Goal: Entertainment & Leisure: Consume media (video, audio)

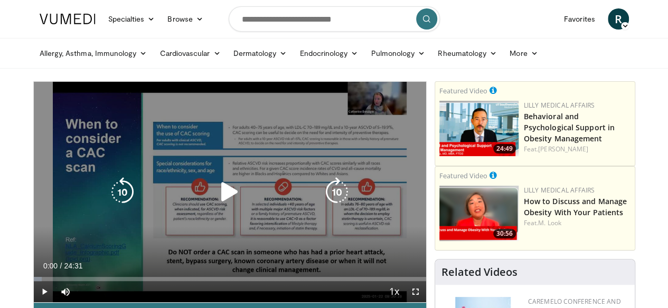
click at [217, 203] on icon "Video Player" at bounding box center [230, 192] width 30 height 30
click at [222, 204] on icon "Video Player" at bounding box center [230, 192] width 30 height 30
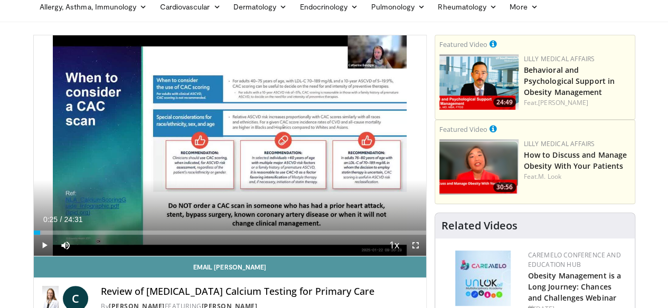
scroll to position [67, 0]
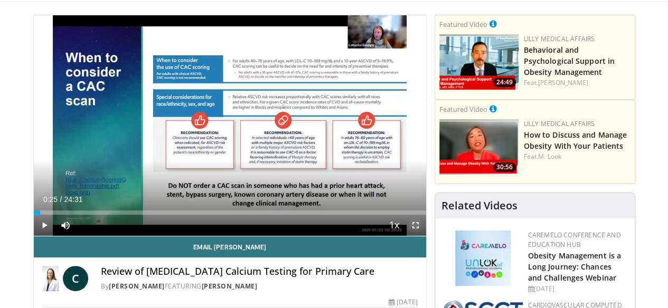
click at [422, 236] on span "Video Player" at bounding box center [415, 225] width 21 height 21
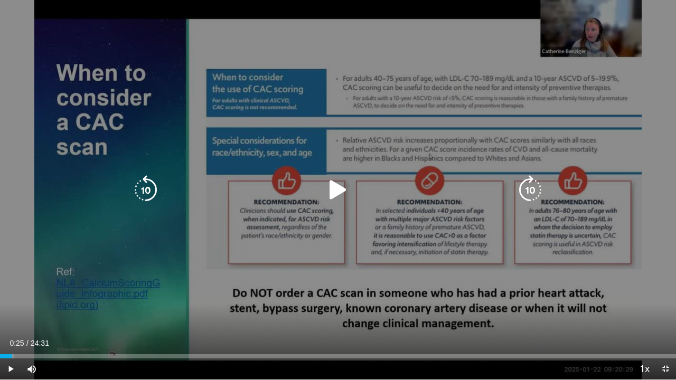
click at [333, 187] on icon "Video Player" at bounding box center [338, 190] width 30 height 30
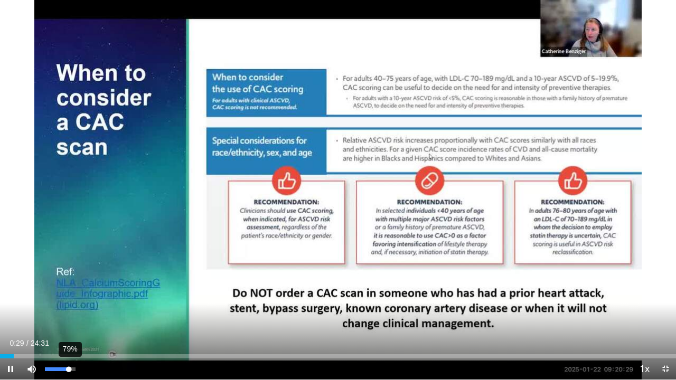
click at [69, 308] on div "79%" at bounding box center [60, 370] width 30 height 4
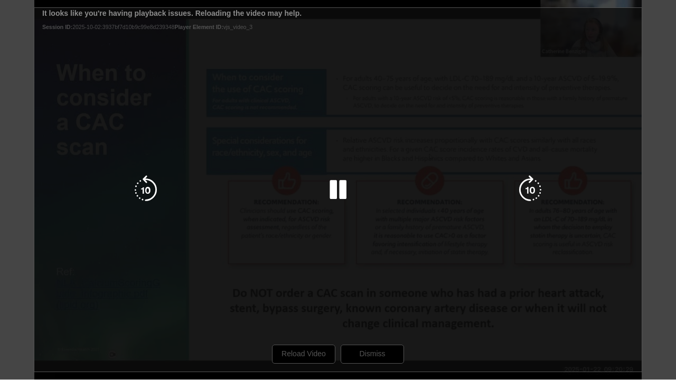
click at [303, 308] on div "10 seconds Tap to unmute" at bounding box center [338, 190] width 676 height 380
click at [305, 308] on div "10 seconds Tap to unmute" at bounding box center [338, 190] width 676 height 380
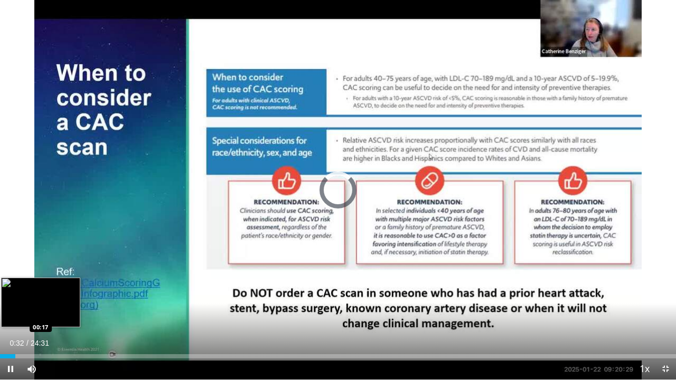
click at [8, 308] on div "Loaded : 0.00% 00:32 00:17" at bounding box center [338, 356] width 676 height 4
click at [21, 308] on div "Loaded : 0.00% 00:45 00:47" at bounding box center [338, 356] width 676 height 4
click at [36, 308] on div "Loaded : 0.00% 00:45 01:18" at bounding box center [338, 356] width 676 height 4
click at [12, 308] on div "00:26" at bounding box center [6, 356] width 12 height 4
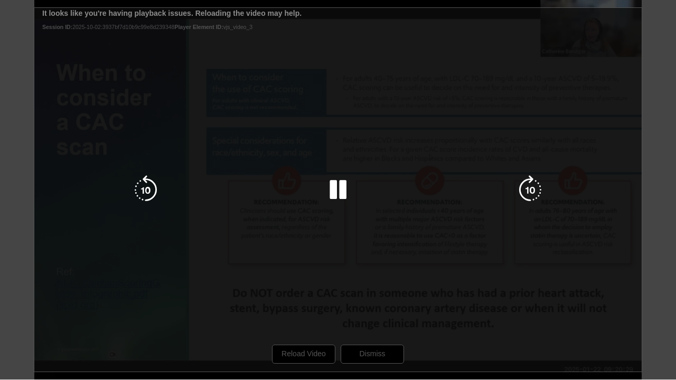
click at [309, 308] on div "10 seconds Tap to unmute" at bounding box center [338, 190] width 676 height 380
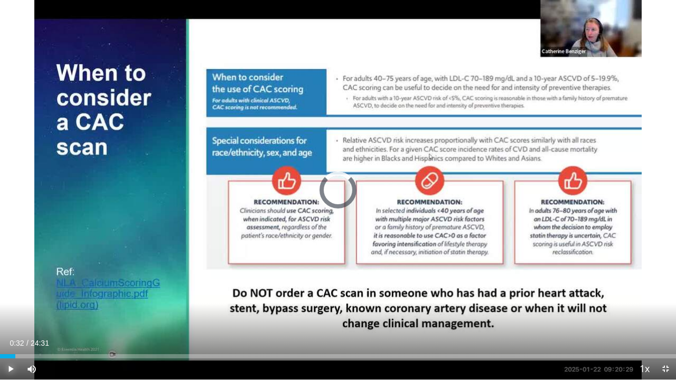
click at [12, 308] on span "Video Player" at bounding box center [10, 369] width 21 height 21
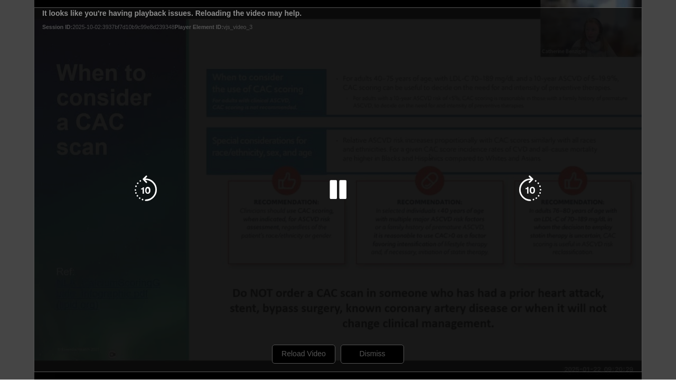
click at [312, 308] on div "10 seconds Tap to unmute" at bounding box center [338, 190] width 676 height 380
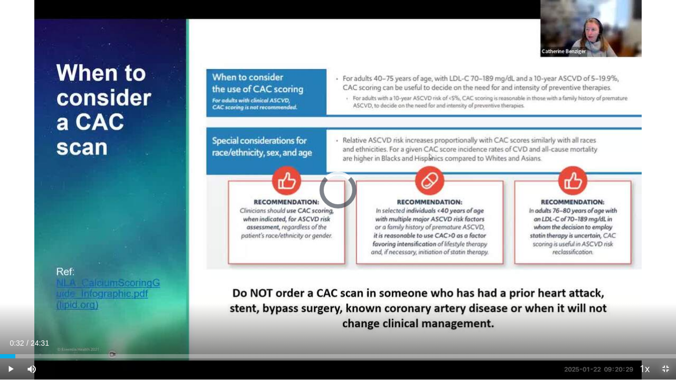
click at [666, 308] on span "Video Player" at bounding box center [665, 369] width 21 height 21
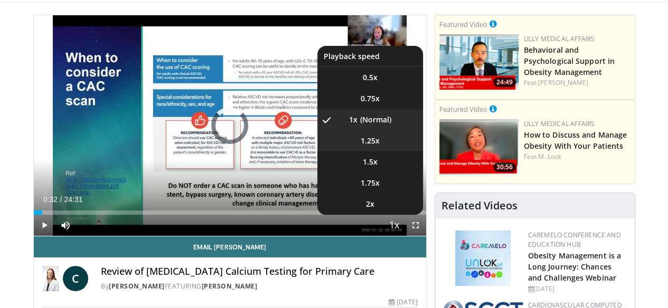
click at [379, 146] on span "1.25x" at bounding box center [370, 141] width 19 height 11
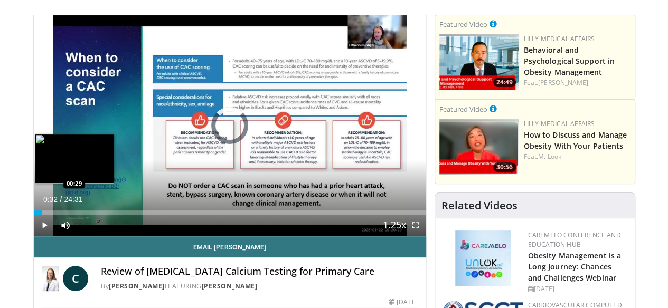
click at [34, 215] on div "00:32" at bounding box center [38, 213] width 9 height 4
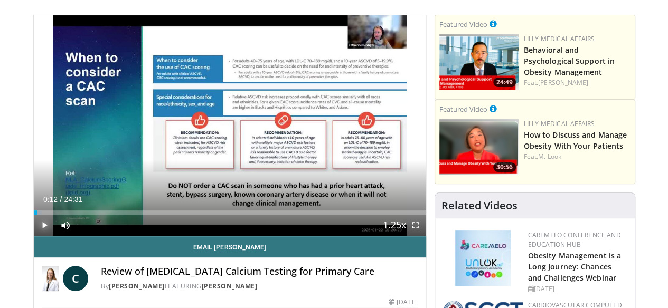
click at [34, 236] on span "Video Player" at bounding box center [44, 225] width 21 height 21
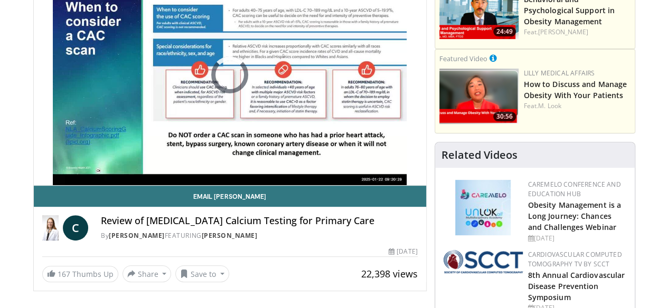
scroll to position [117, 0]
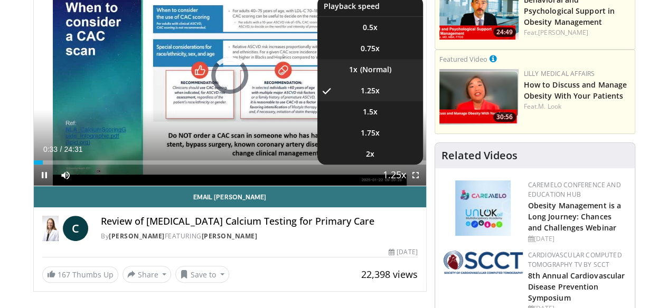
click at [386, 80] on li "1x" at bounding box center [370, 69] width 106 height 21
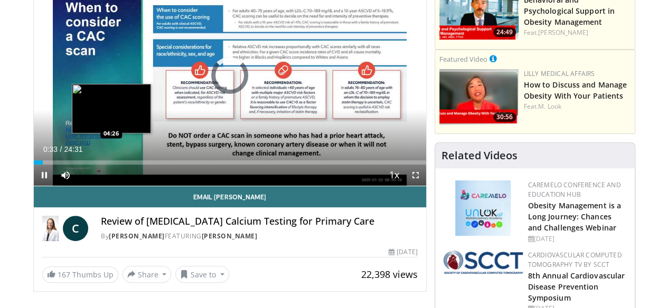
click at [84, 165] on div "Loaded : 2.04% 00:33 04:26" at bounding box center [230, 163] width 392 height 4
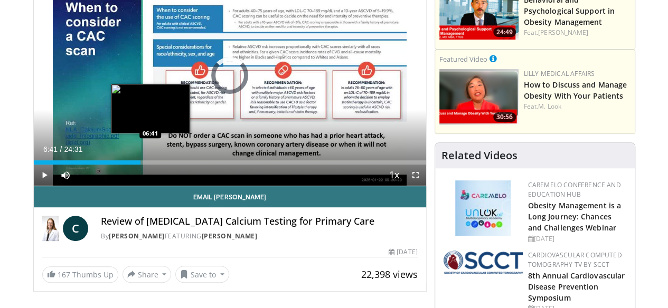
click at [124, 165] on div "Loaded : 0.00% 06:41 06:41" at bounding box center [230, 163] width 392 height 4
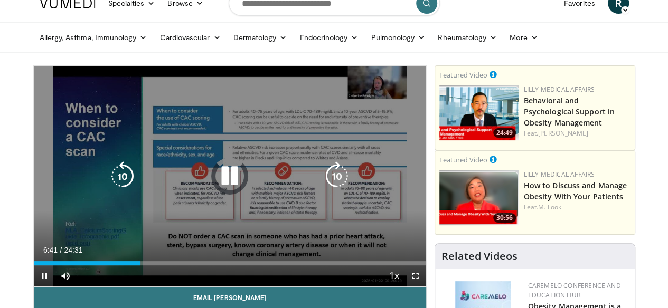
scroll to position [0, 0]
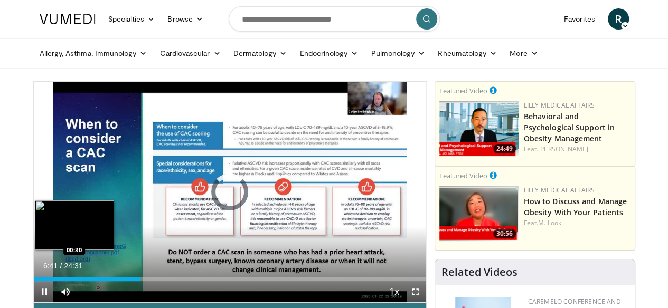
click at [34, 281] on div "Loaded : 0.00% 06:41 00:30" at bounding box center [230, 279] width 392 height 4
click at [34, 281] on div "Loaded : 2.04% 00:30 00:18" at bounding box center [230, 279] width 392 height 4
click at [34, 281] on div "Loaded : 0.00% 00:32 00:18" at bounding box center [230, 279] width 392 height 4
click at [34, 281] on div "Loaded : 2.04% 00:20 00:14" at bounding box center [230, 279] width 392 height 4
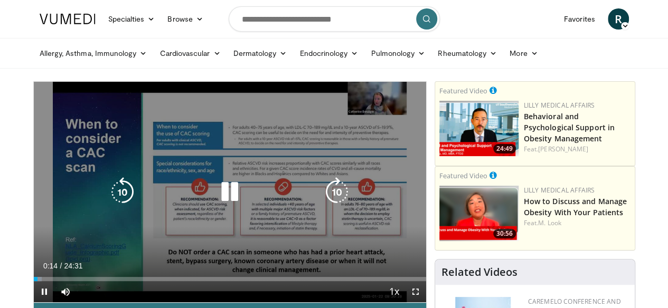
click at [220, 200] on icon "Video Player" at bounding box center [230, 192] width 30 height 30
click at [60, 100] on button "Tap to unmute" at bounding box center [82, 98] width 84 height 21
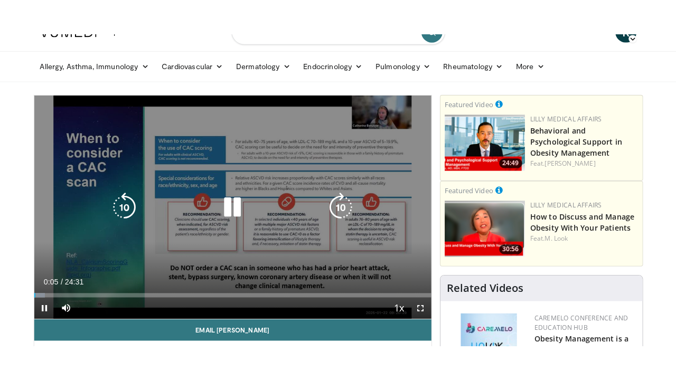
scroll to position [30, 0]
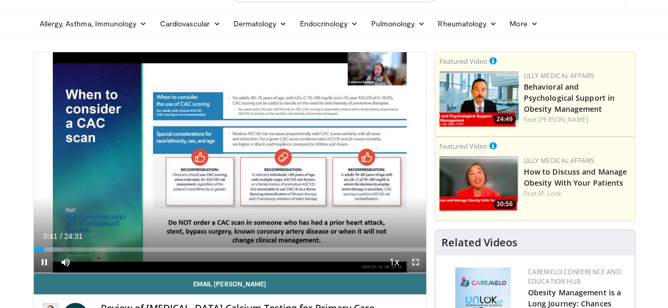
click at [421, 273] on span "Video Player" at bounding box center [415, 262] width 21 height 21
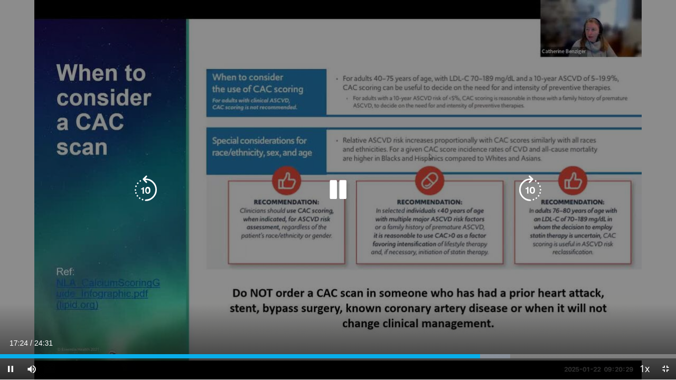
click at [339, 190] on icon "Video Player" at bounding box center [338, 190] width 30 height 30
click at [341, 189] on icon "Video Player" at bounding box center [338, 190] width 30 height 30
click at [304, 266] on div "10 seconds Tap to unmute" at bounding box center [338, 190] width 676 height 380
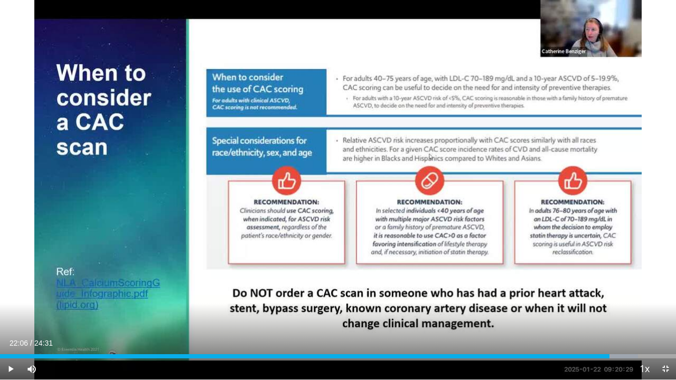
click at [304, 266] on div "10 seconds Tap to unmute" at bounding box center [338, 190] width 676 height 380
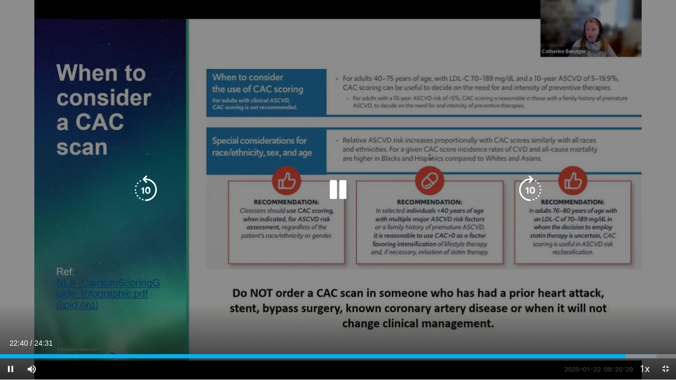
click at [336, 190] on icon "Video Player" at bounding box center [338, 190] width 30 height 30
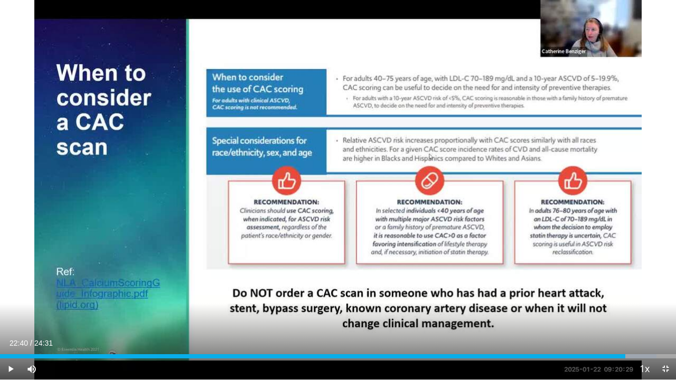
click at [587, 267] on div "10 seconds Tap to unmute" at bounding box center [338, 190] width 676 height 380
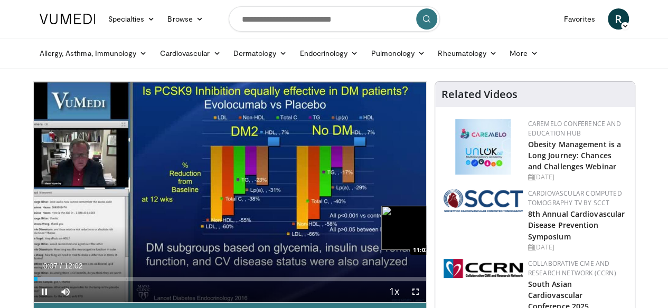
scroll to position [53, 0]
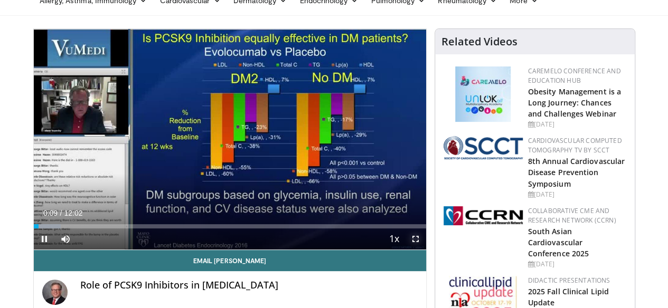
click at [424, 250] on span "Video Player" at bounding box center [415, 239] width 21 height 21
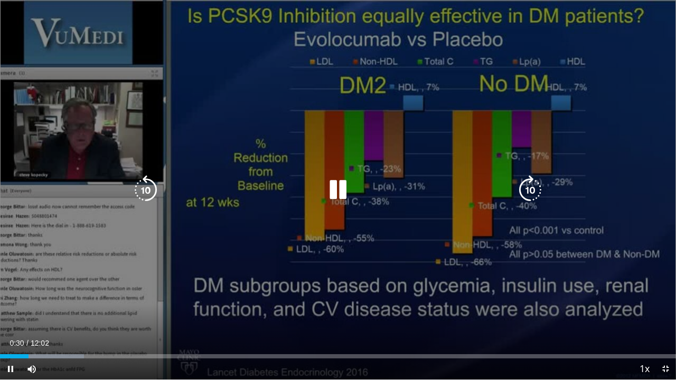
drag, startPoint x: 445, startPoint y: 110, endPoint x: 452, endPoint y: 53, distance: 57.0
click at [452, 53] on div "10 seconds Tap to unmute" at bounding box center [338, 190] width 676 height 380
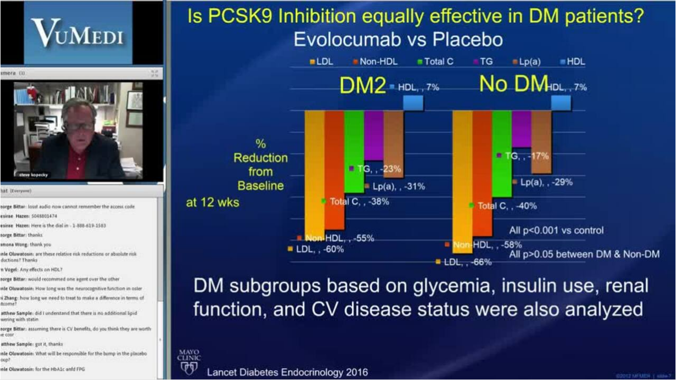
click at [452, 53] on div "10 seconds Tap to unmute" at bounding box center [338, 190] width 676 height 380
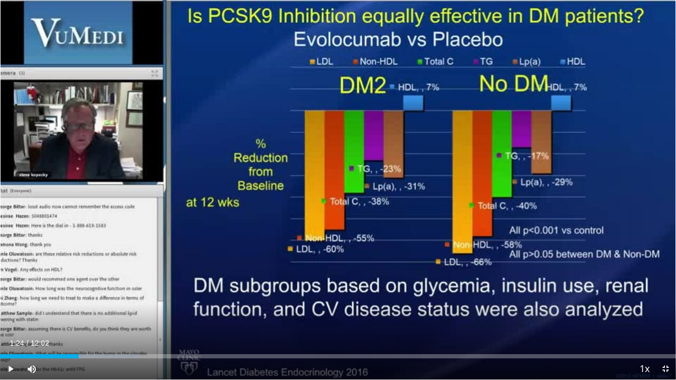
click at [452, 53] on div "10 seconds Tap to unmute" at bounding box center [338, 190] width 676 height 380
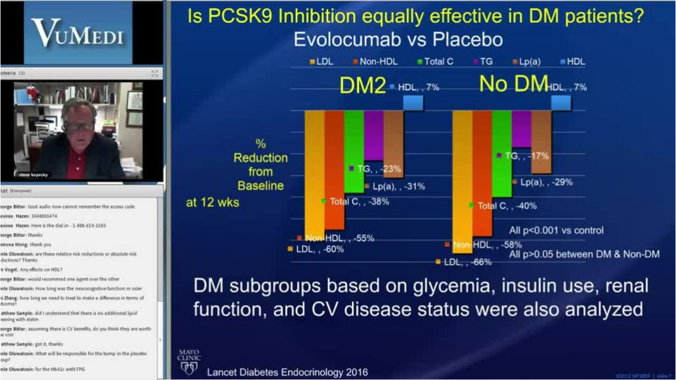
click at [452, 53] on div "10 seconds Tap to unmute" at bounding box center [338, 190] width 676 height 380
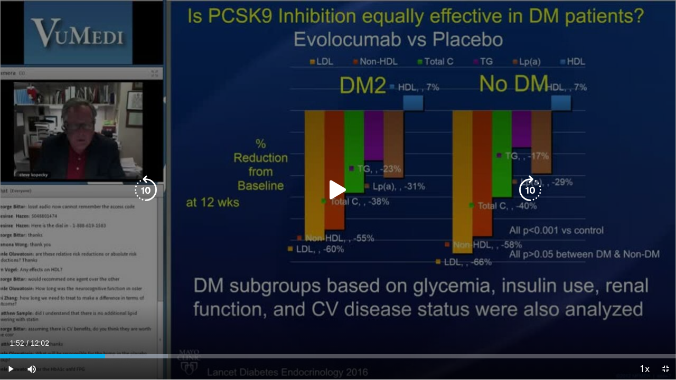
click at [452, 53] on div "10 seconds Tap to unmute" at bounding box center [338, 190] width 676 height 380
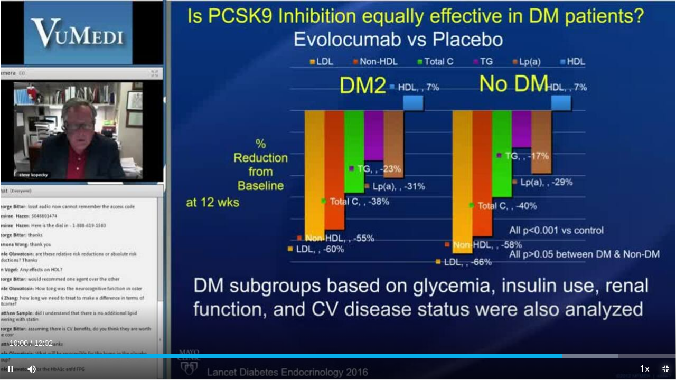
click at [664, 308] on span "Video Player" at bounding box center [665, 369] width 21 height 21
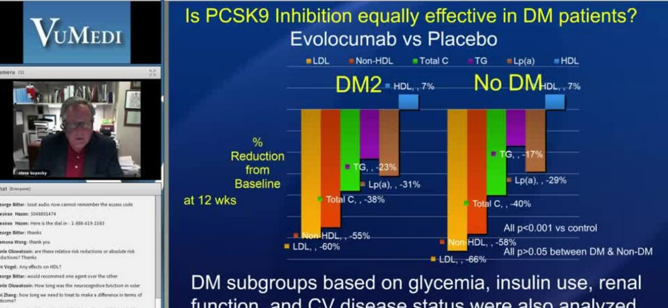
scroll to position [55, 0]
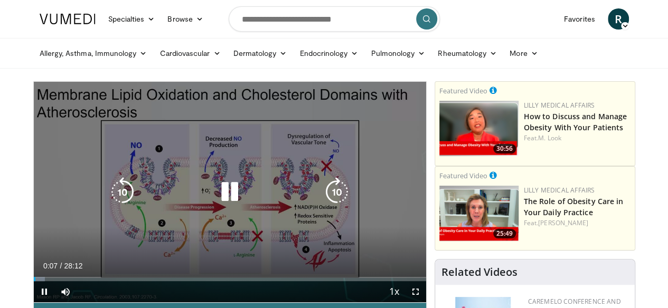
click at [218, 199] on icon "Video Player" at bounding box center [230, 192] width 30 height 30
